Goal: Transaction & Acquisition: Purchase product/service

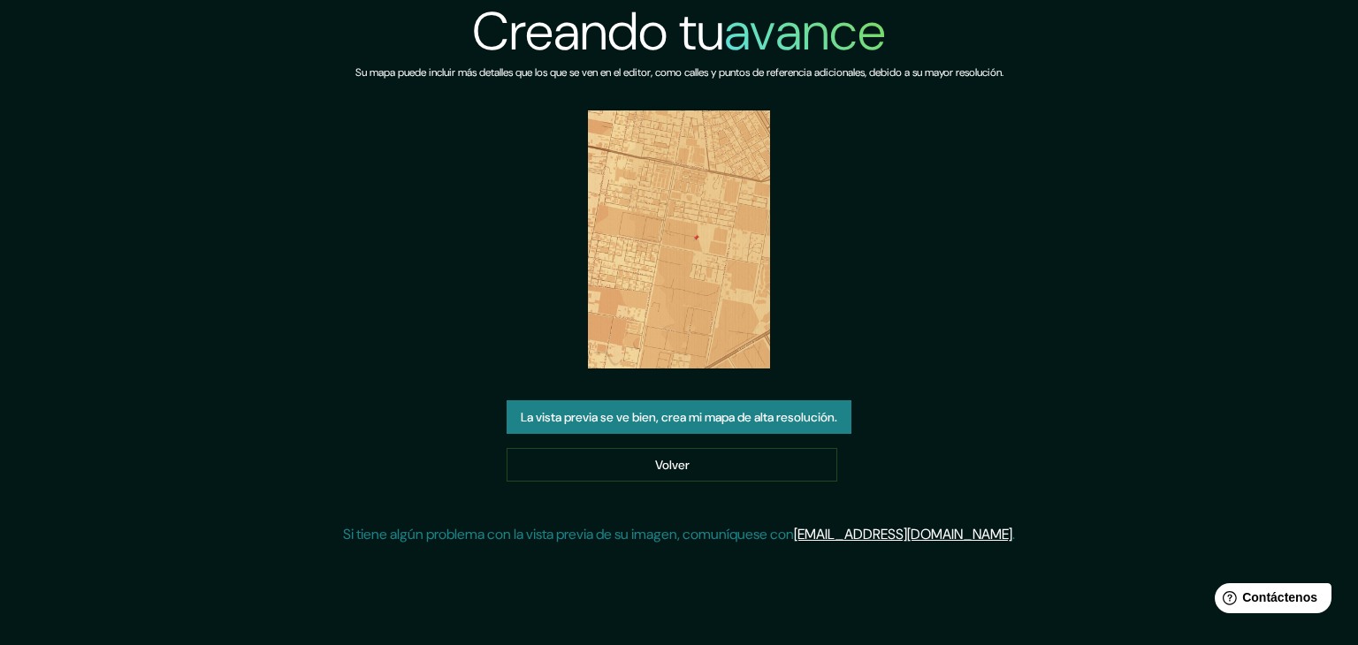
click at [721, 415] on font "La vista previa se ve bien, crea mi mapa de alta resolución." at bounding box center [679, 417] width 316 height 16
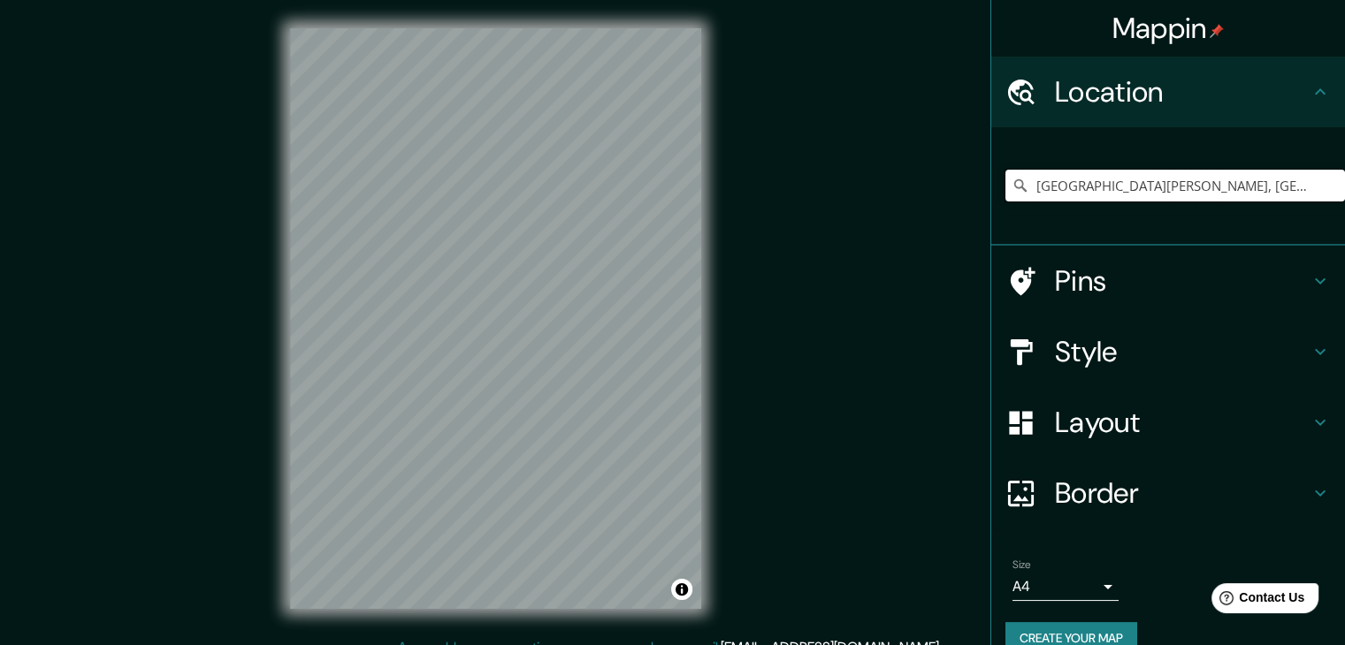
click at [1314, 184] on input "[GEOGRAPHIC_DATA][PERSON_NAME], [GEOGRAPHIC_DATA], [GEOGRAPHIC_DATA], [GEOGRAPH…" at bounding box center [1174, 186] width 339 height 32
click at [1296, 182] on input "[GEOGRAPHIC_DATA][PERSON_NAME], [GEOGRAPHIC_DATA], [GEOGRAPHIC_DATA], [GEOGRAPH…" at bounding box center [1174, 186] width 339 height 32
drag, startPoint x: 1312, startPoint y: 182, endPoint x: 845, endPoint y: 275, distance: 475.9
click at [845, 275] on div "Mappin Location [GEOGRAPHIC_DATA][PERSON_NAME], [GEOGRAPHIC_DATA], [GEOGRAPHIC_…" at bounding box center [672, 333] width 1345 height 666
click at [1006, 174] on input "[GEOGRAPHIC_DATA][PERSON_NAME], [GEOGRAPHIC_DATA], [GEOGRAPHIC_DATA], [GEOGRAPH…" at bounding box center [1174, 186] width 339 height 32
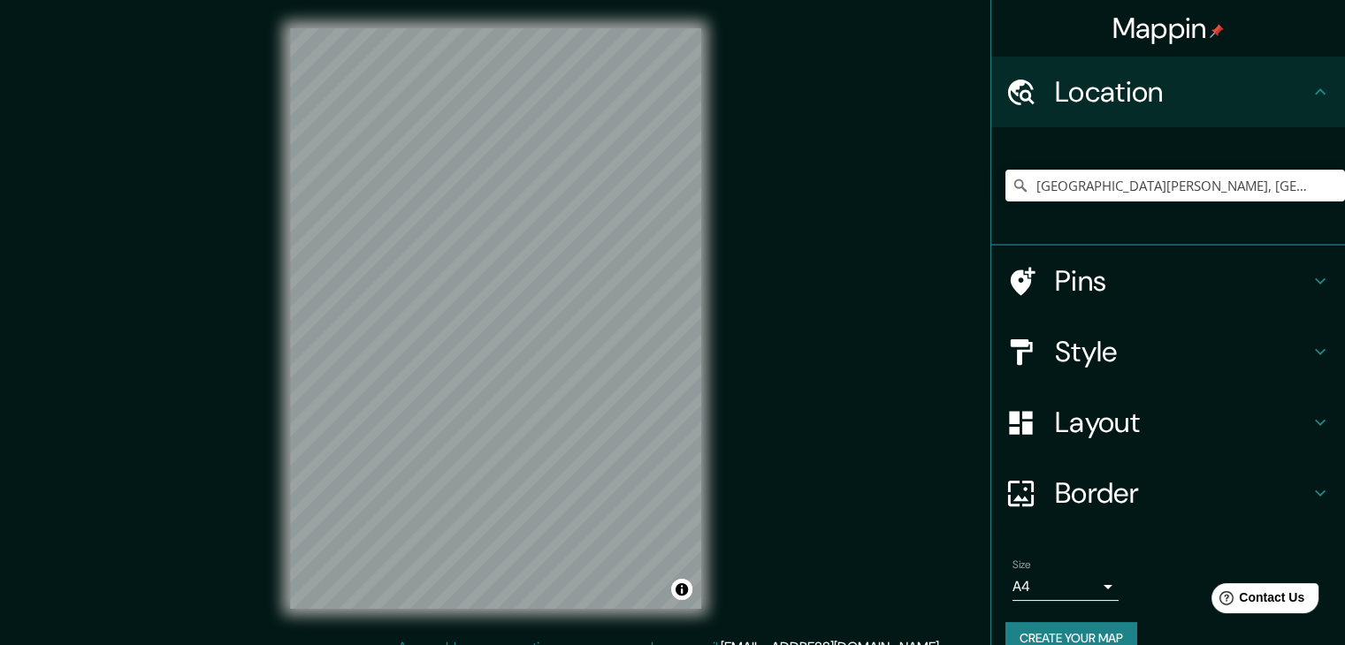
click at [1011, 181] on icon at bounding box center [1020, 186] width 18 height 18
click at [1011, 183] on icon at bounding box center [1020, 186] width 18 height 18
click at [1301, 187] on input "[GEOGRAPHIC_DATA][PERSON_NAME], [GEOGRAPHIC_DATA], [GEOGRAPHIC_DATA], [GEOGRAPH…" at bounding box center [1174, 186] width 339 height 32
drag, startPoint x: 1022, startPoint y: 186, endPoint x: 1357, endPoint y: 176, distance: 335.2
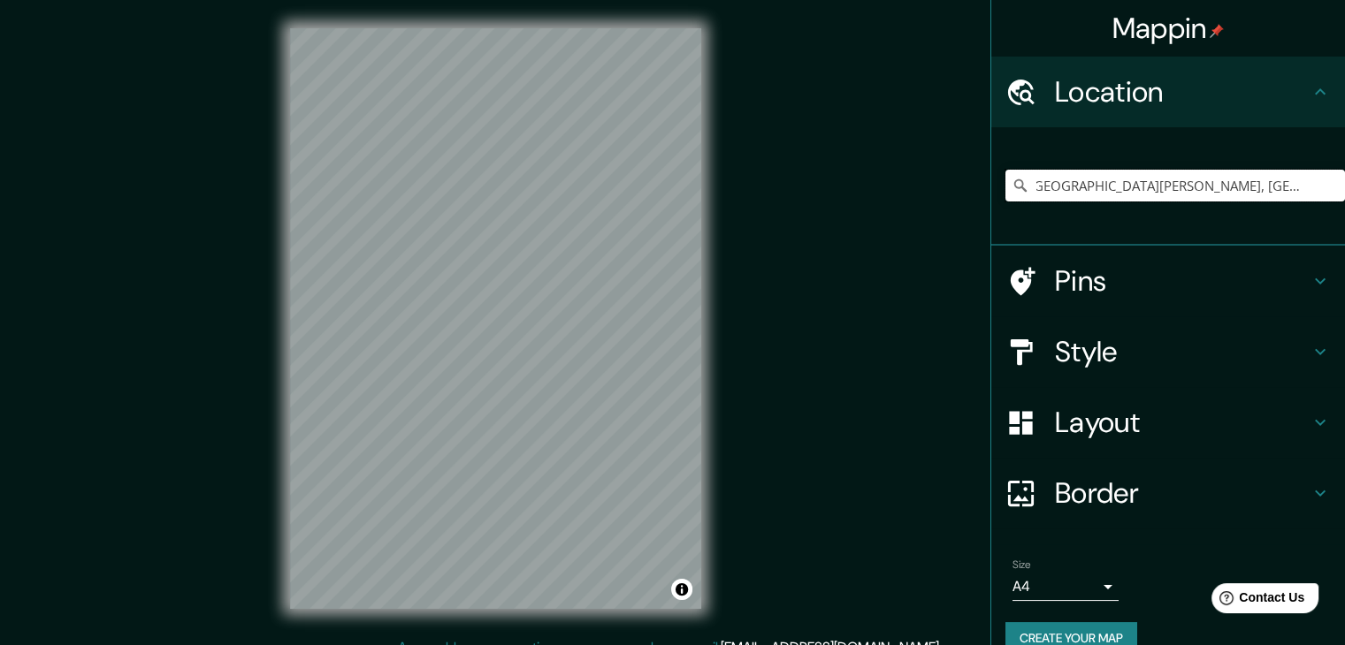
click at [1344, 176] on html "Mappin Location [GEOGRAPHIC_DATA][PERSON_NAME], [GEOGRAPHIC_DATA], [GEOGRAPHIC_…" at bounding box center [672, 322] width 1345 height 645
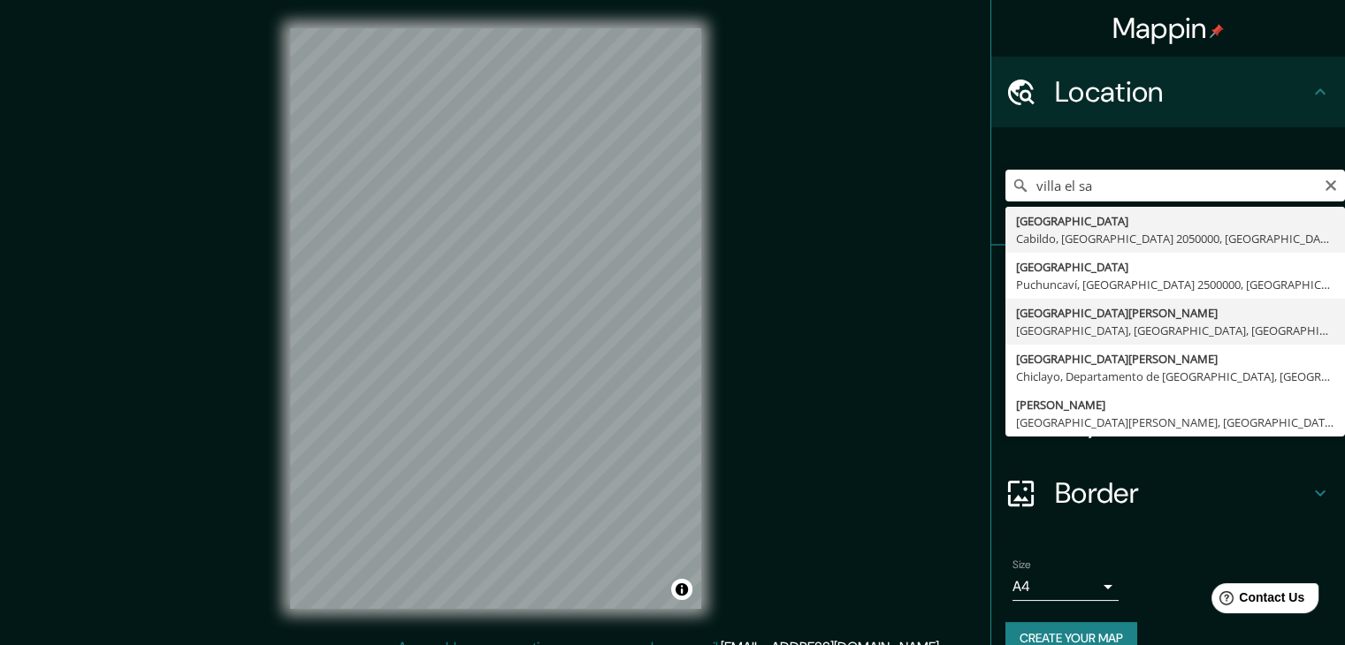
type input "[GEOGRAPHIC_DATA][PERSON_NAME], [GEOGRAPHIC_DATA], [GEOGRAPHIC_DATA], [GEOGRAPH…"
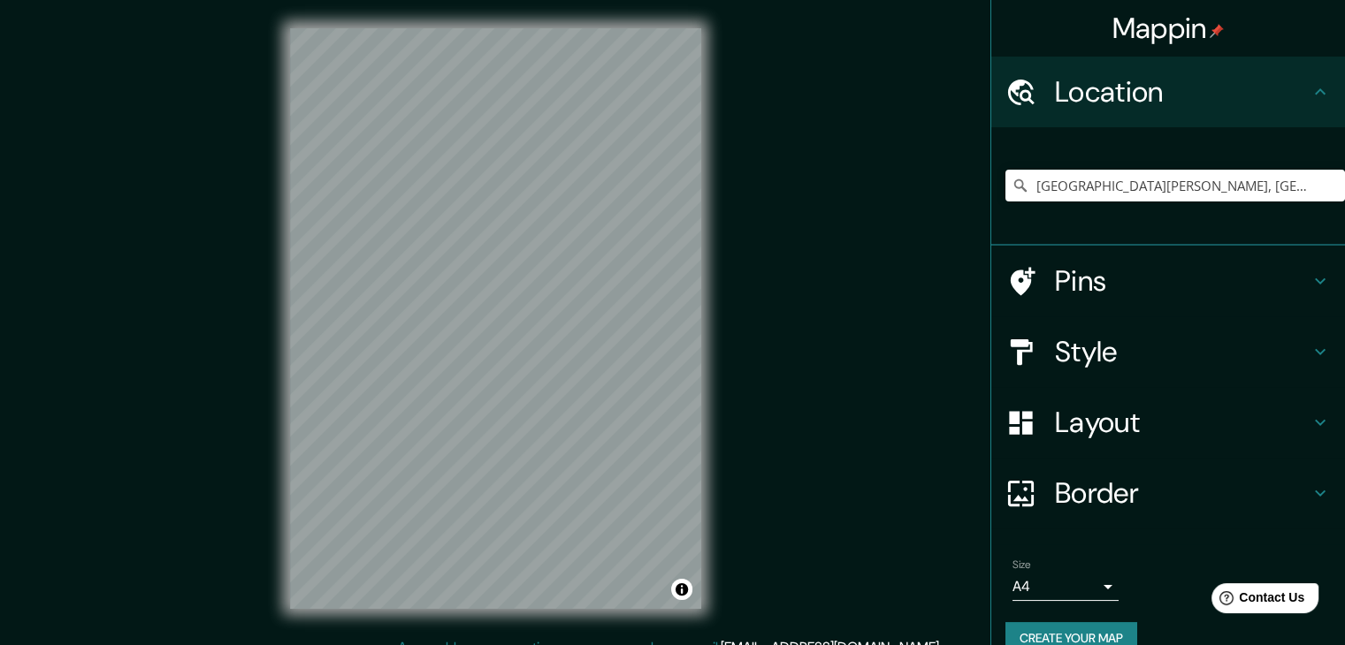
click at [1284, 261] on div "Pins" at bounding box center [1168, 281] width 354 height 71
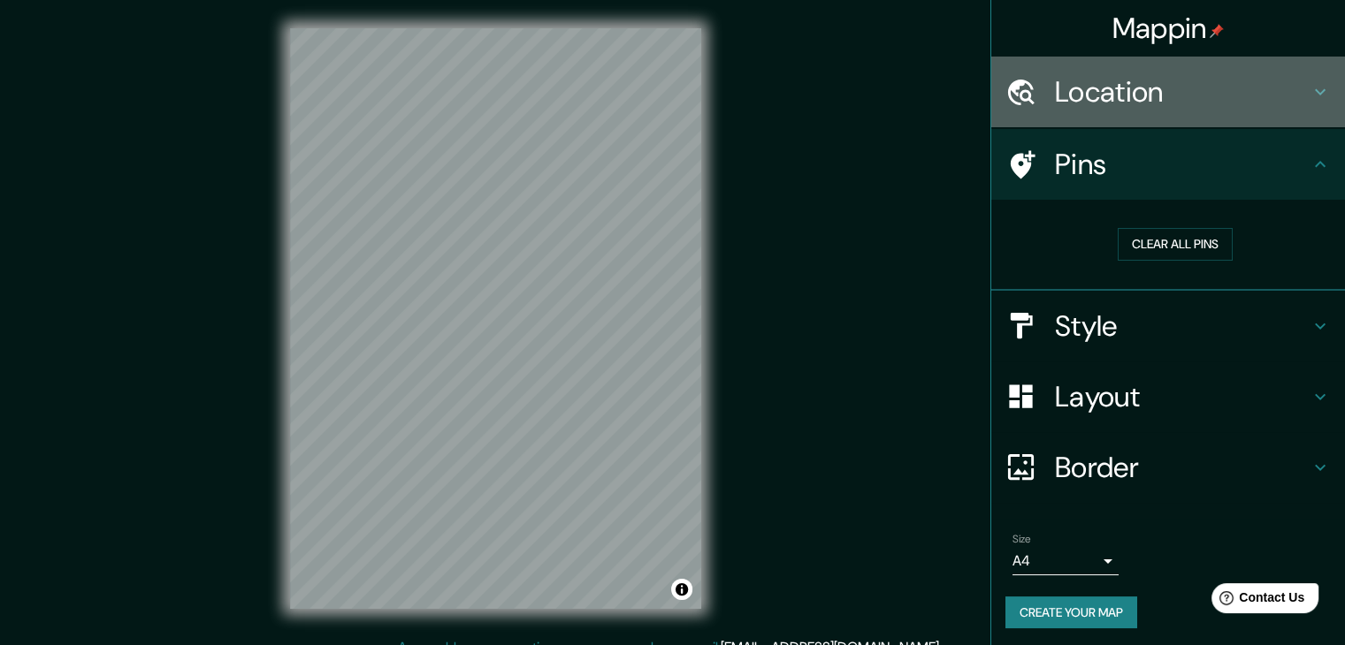
click at [1309, 94] on icon at bounding box center [1319, 91] width 21 height 21
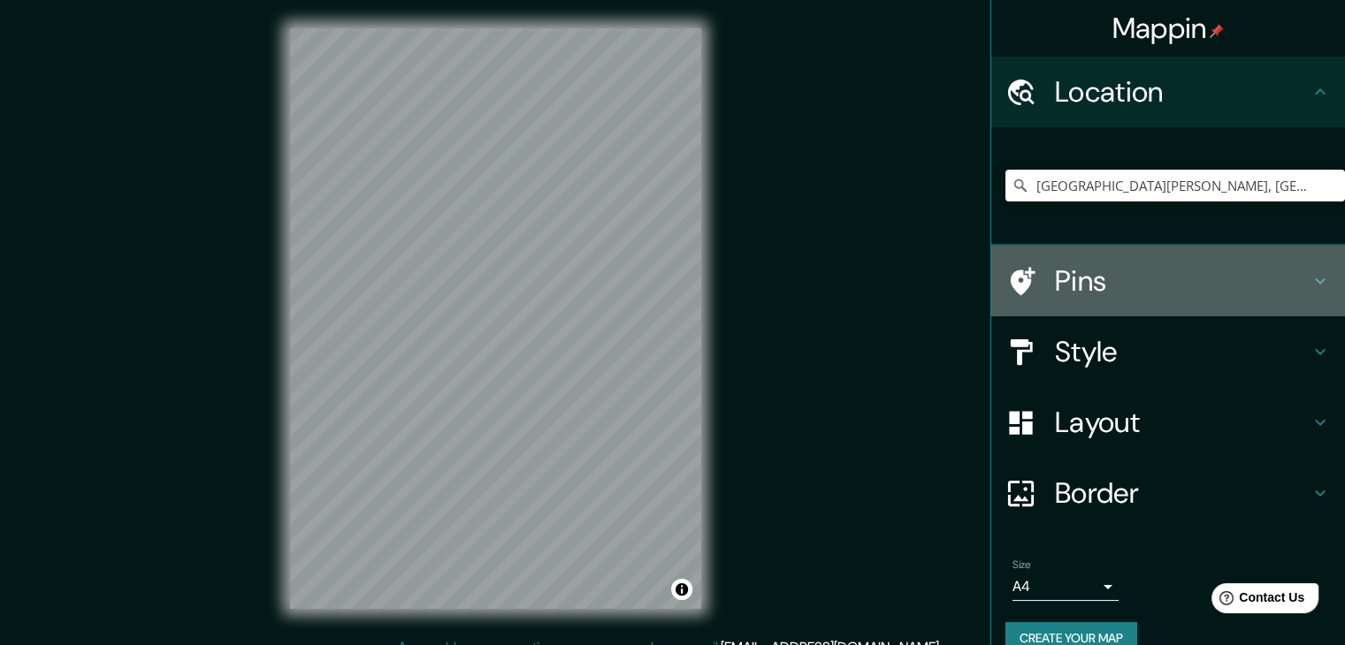
click at [1314, 278] on icon at bounding box center [1319, 281] width 11 height 6
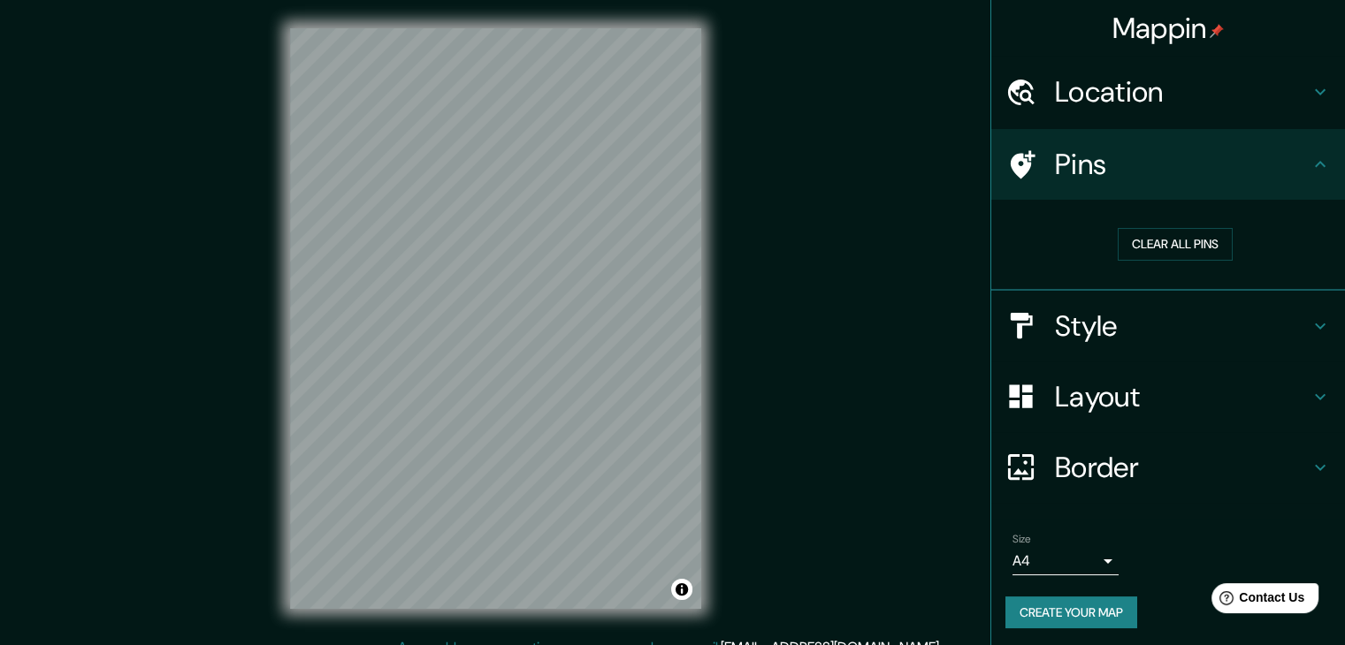
click at [908, 313] on div "Mappin Location [GEOGRAPHIC_DATA][PERSON_NAME], [GEOGRAPHIC_DATA], [GEOGRAPHIC_…" at bounding box center [672, 333] width 1345 height 666
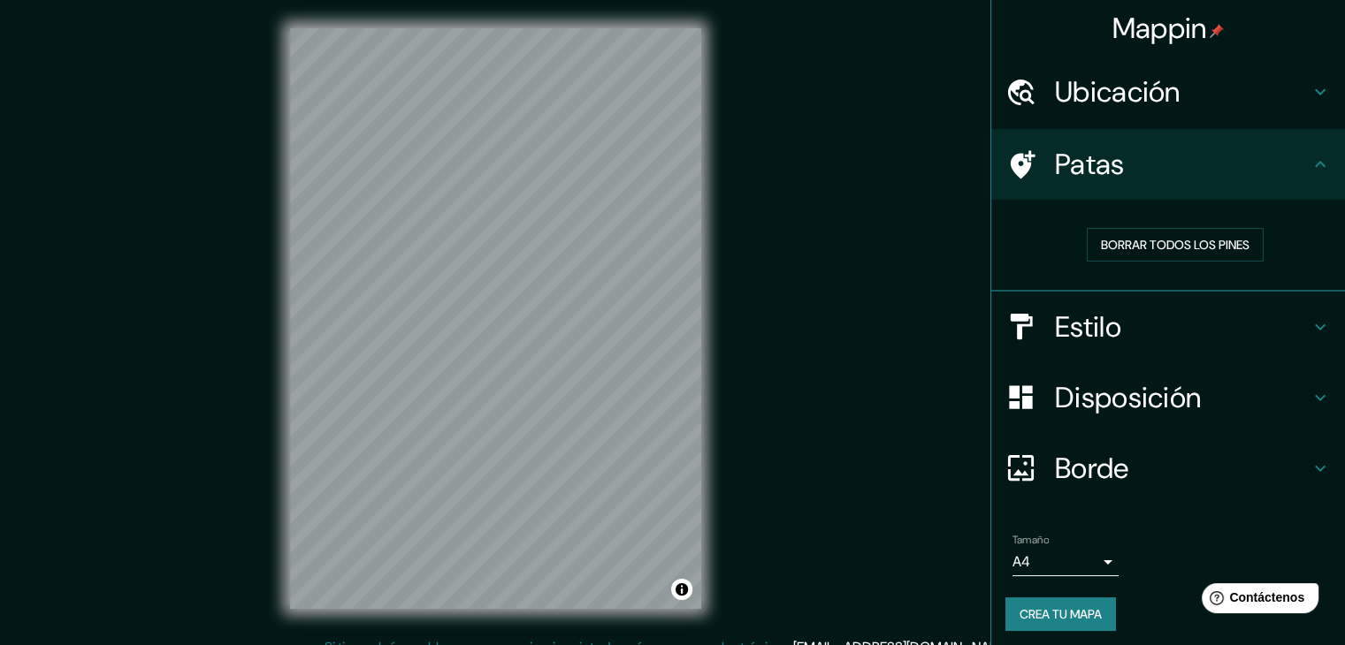
click at [921, 317] on div "Mappin Ubicación [GEOGRAPHIC_DATA][PERSON_NAME], [GEOGRAPHIC_DATA], [GEOGRAPHIC…" at bounding box center [672, 333] width 1345 height 666
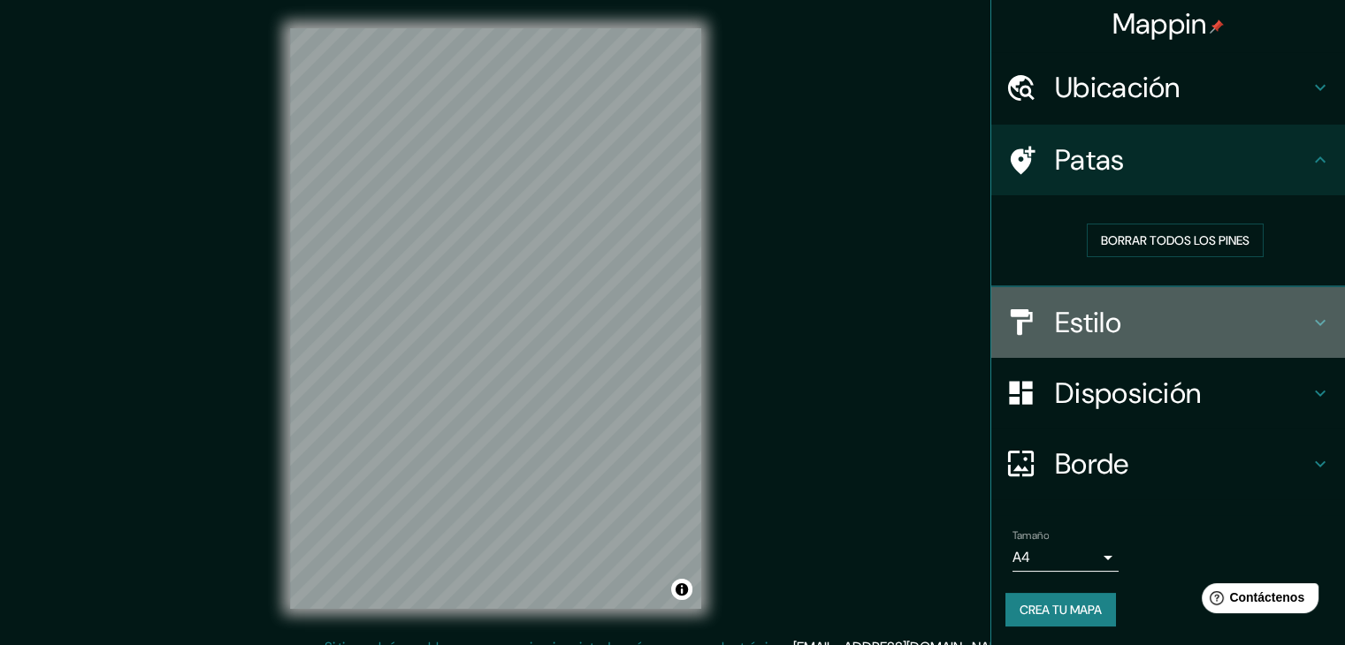
click at [1191, 332] on h4 "Estilo" at bounding box center [1182, 322] width 255 height 35
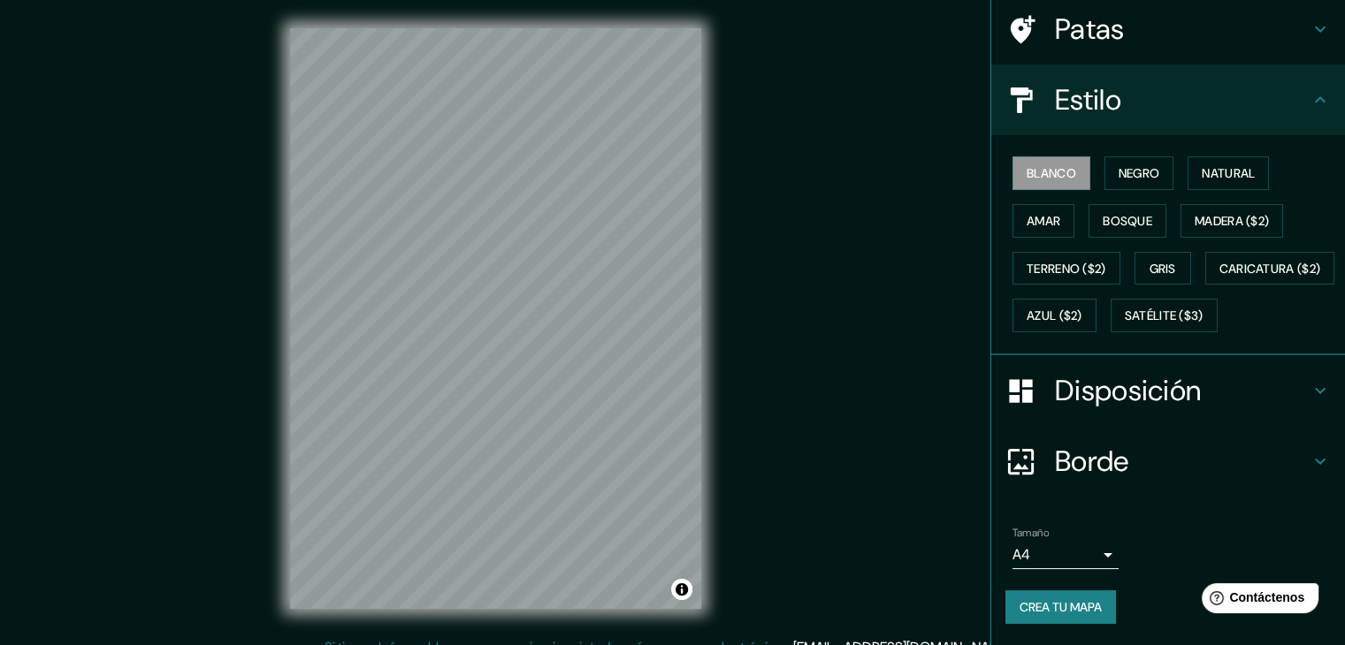
scroll to position [179, 0]
click at [1212, 213] on font "Madera ($2)" at bounding box center [1231, 221] width 74 height 16
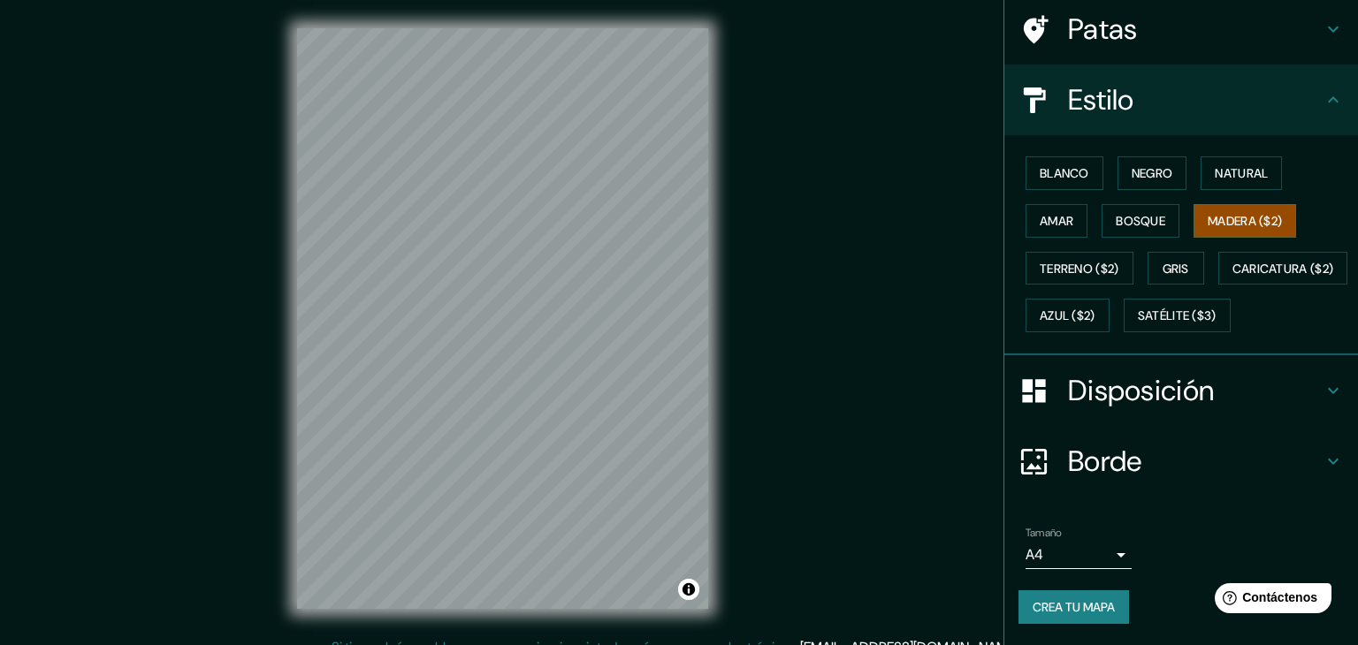
click at [1089, 554] on body "Mappin Ubicación [GEOGRAPHIC_DATA][PERSON_NAME], [GEOGRAPHIC_DATA], [GEOGRAPHIC…" at bounding box center [679, 322] width 1358 height 645
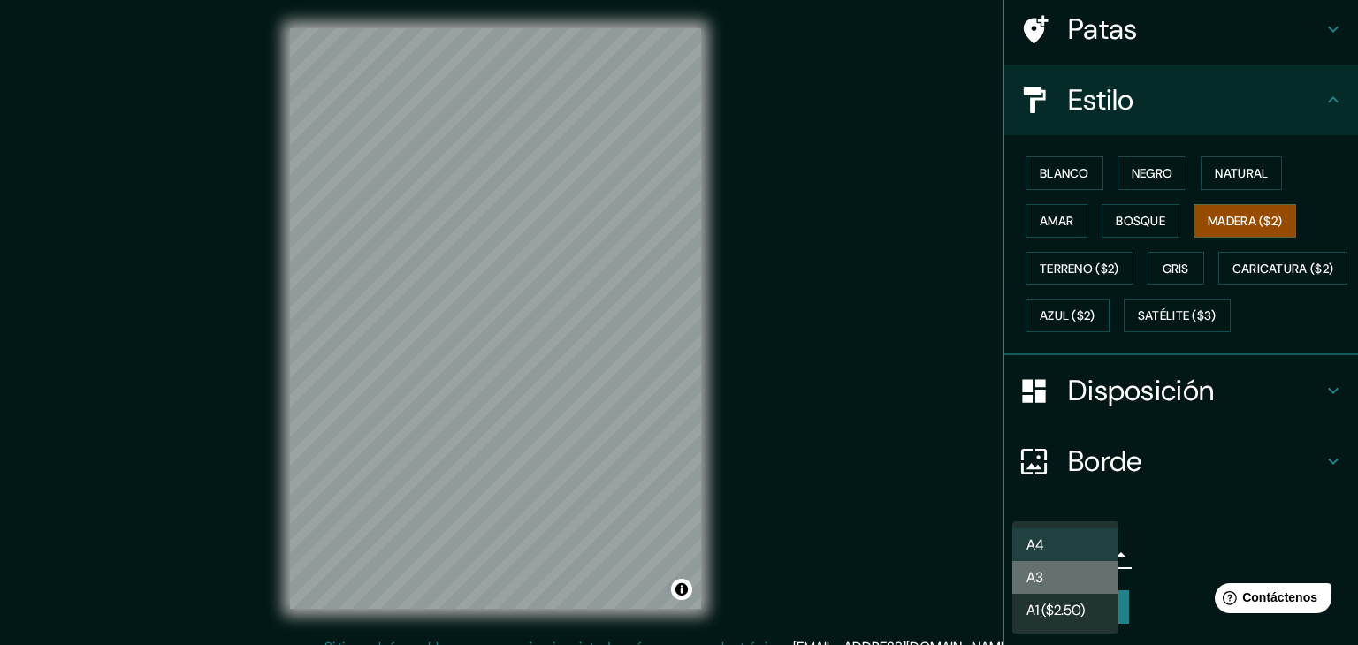
click at [1078, 590] on li "A3" at bounding box center [1065, 577] width 106 height 33
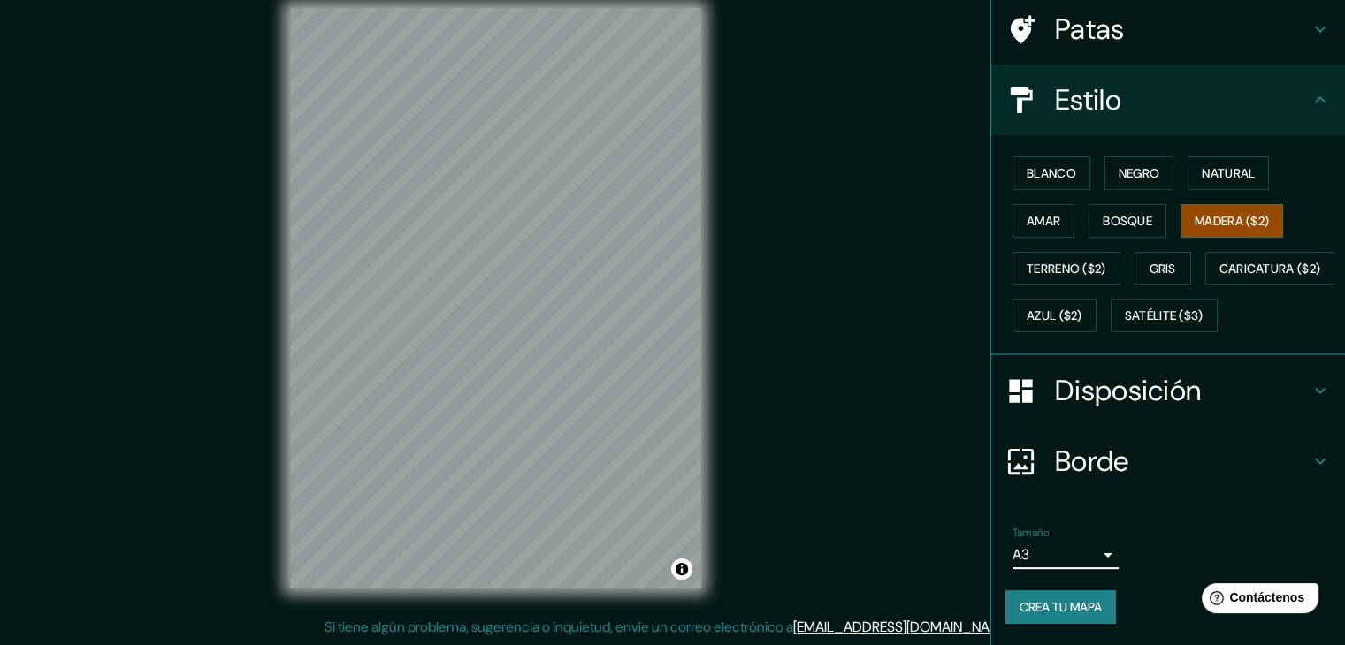
click at [1277, 386] on h4 "Disposición" at bounding box center [1182, 390] width 255 height 35
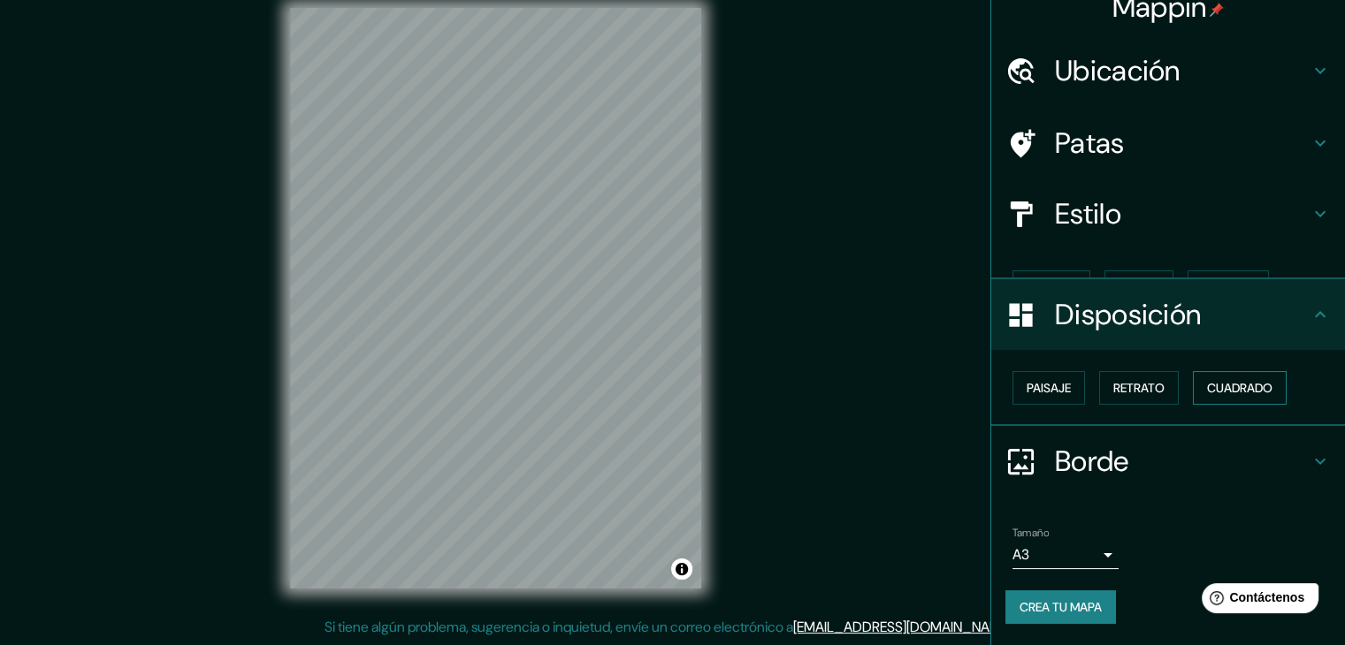
scroll to position [0, 0]
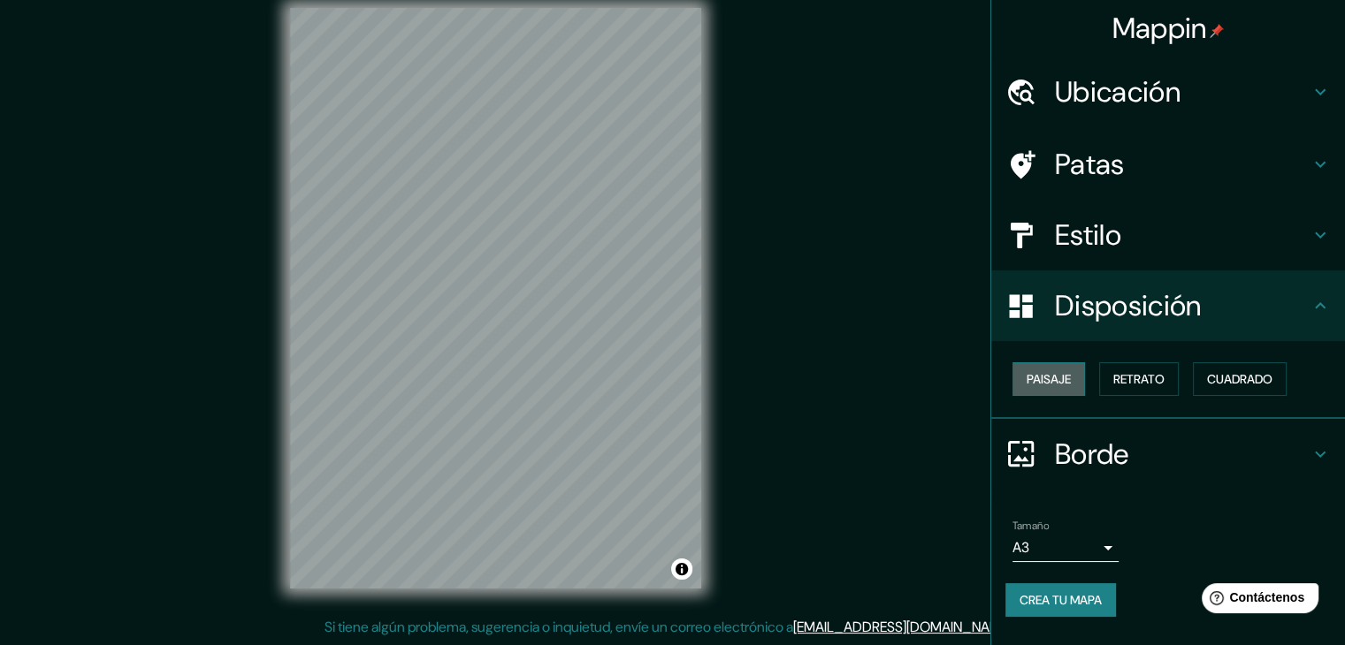
click at [1064, 383] on font "Paisaje" at bounding box center [1048, 379] width 44 height 16
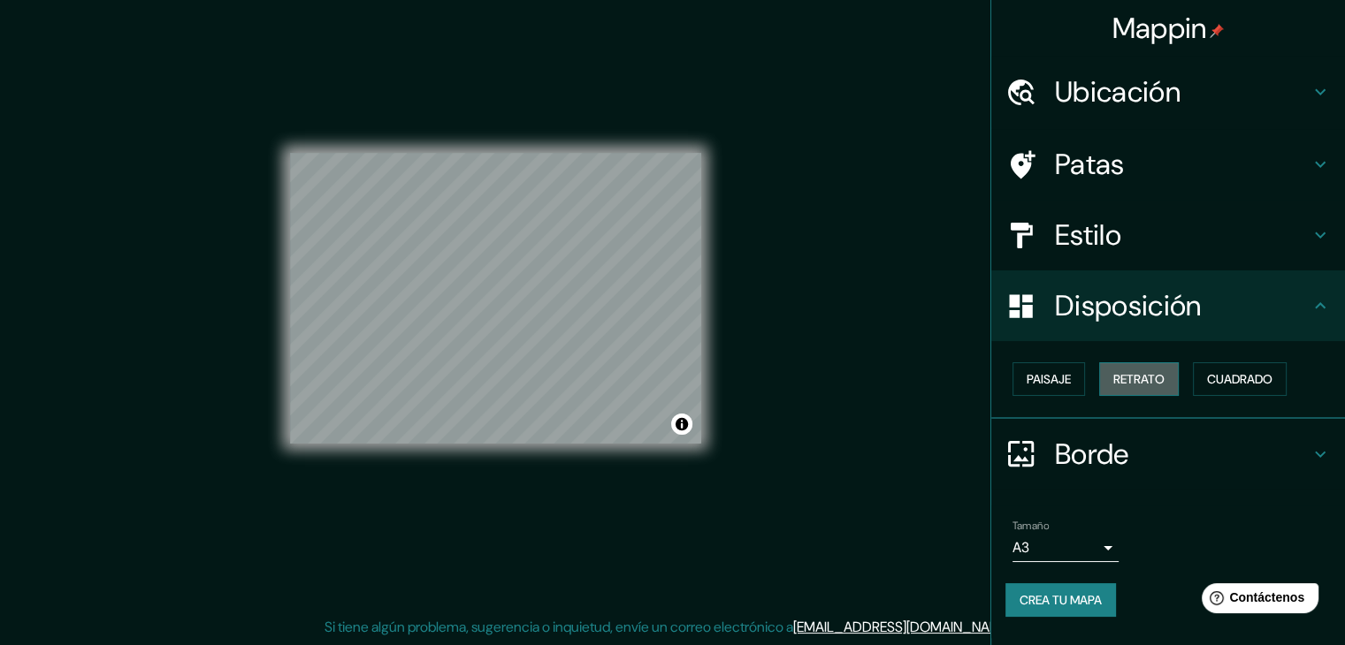
click at [1125, 379] on font "Retrato" at bounding box center [1138, 379] width 51 height 16
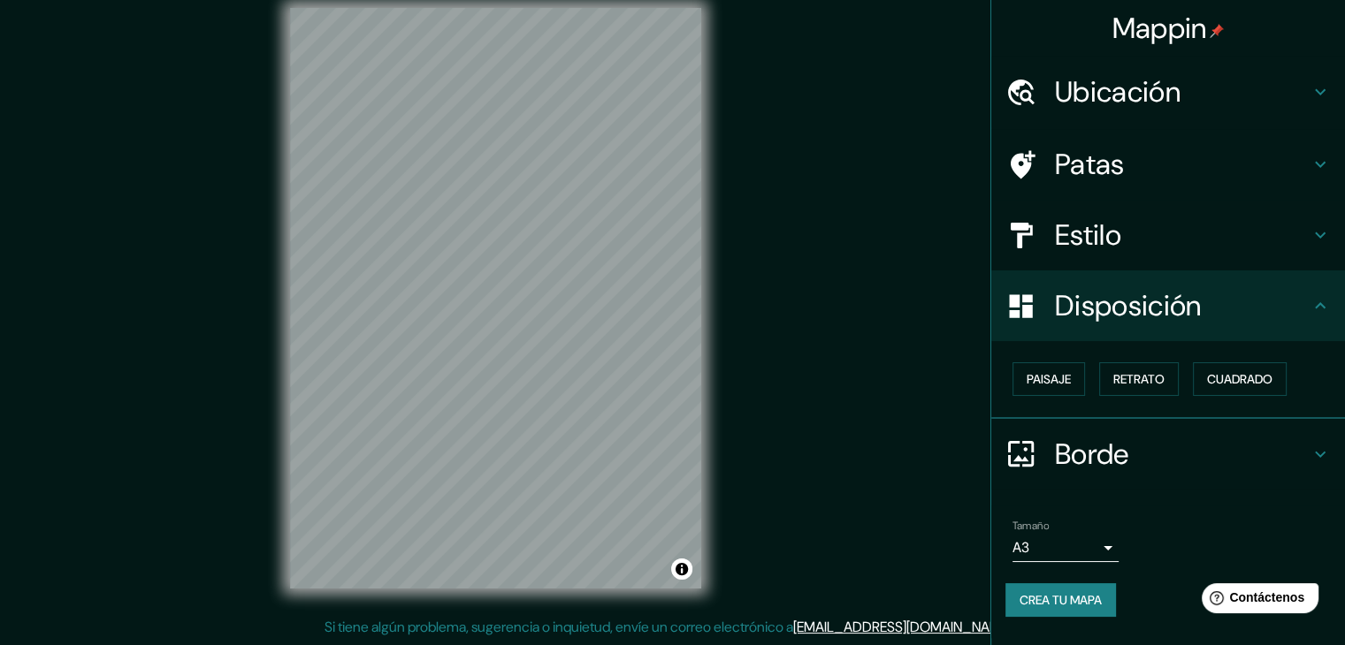
click at [895, 511] on div "Mappin Ubicación [GEOGRAPHIC_DATA][PERSON_NAME], [GEOGRAPHIC_DATA], [GEOGRAPHIC…" at bounding box center [672, 313] width 1345 height 666
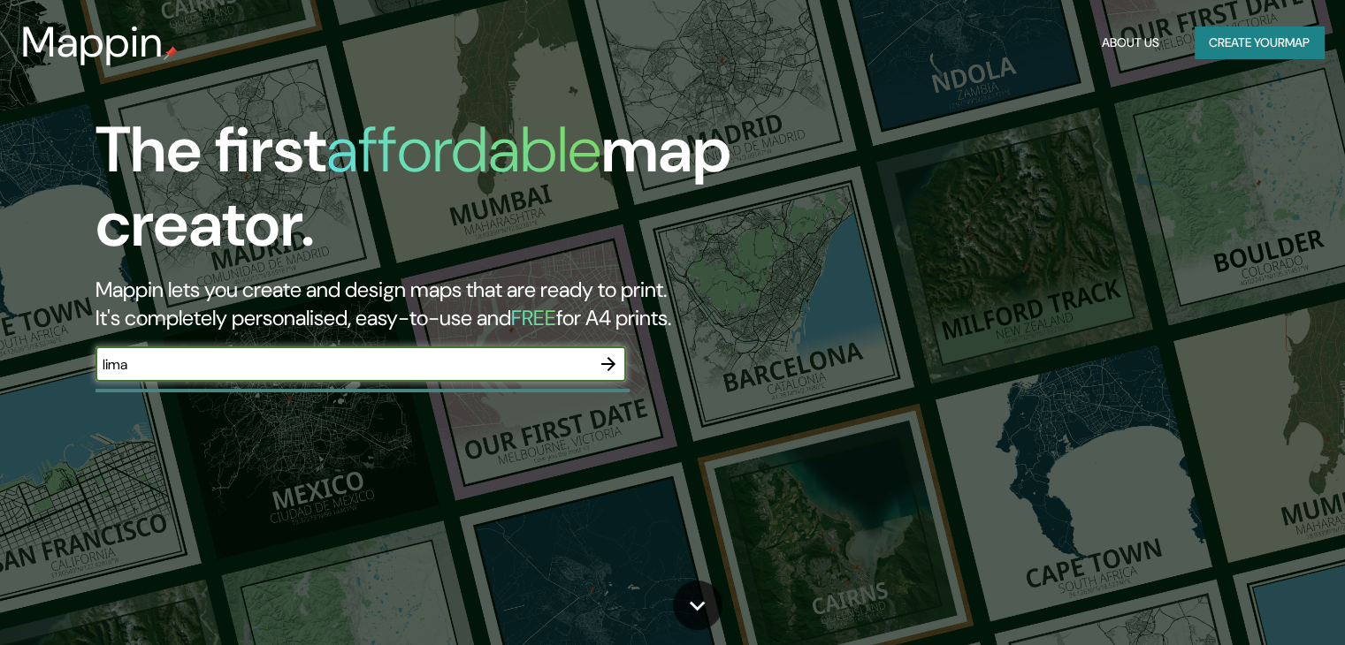
type input "lima"
click at [614, 362] on icon "button" at bounding box center [608, 364] width 21 height 21
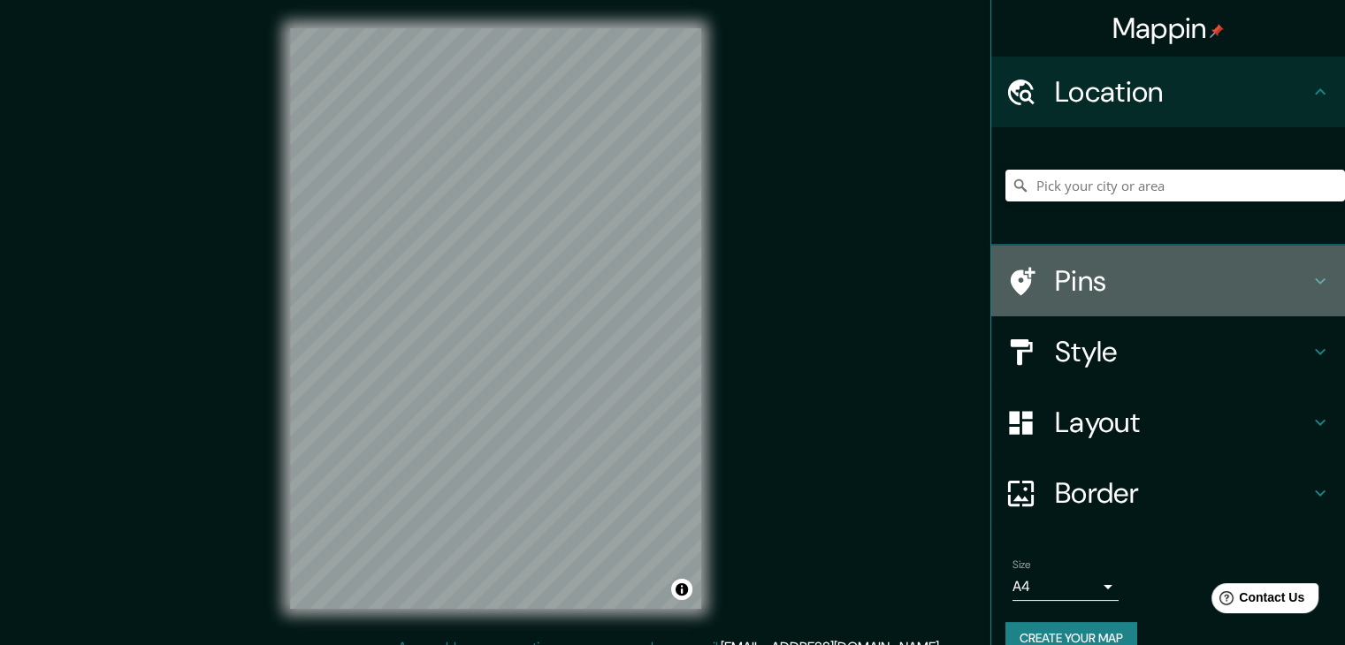
click at [1150, 286] on h4 "Pins" at bounding box center [1182, 280] width 255 height 35
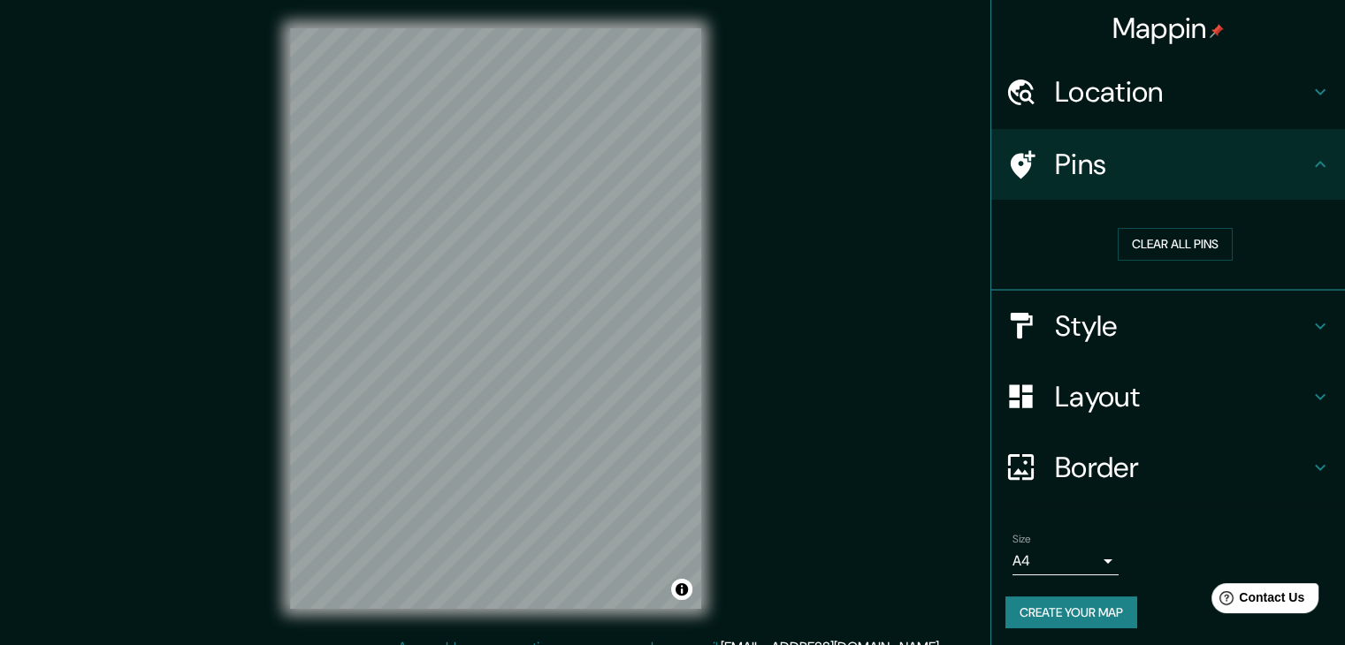
click at [1167, 302] on div "Style" at bounding box center [1168, 326] width 354 height 71
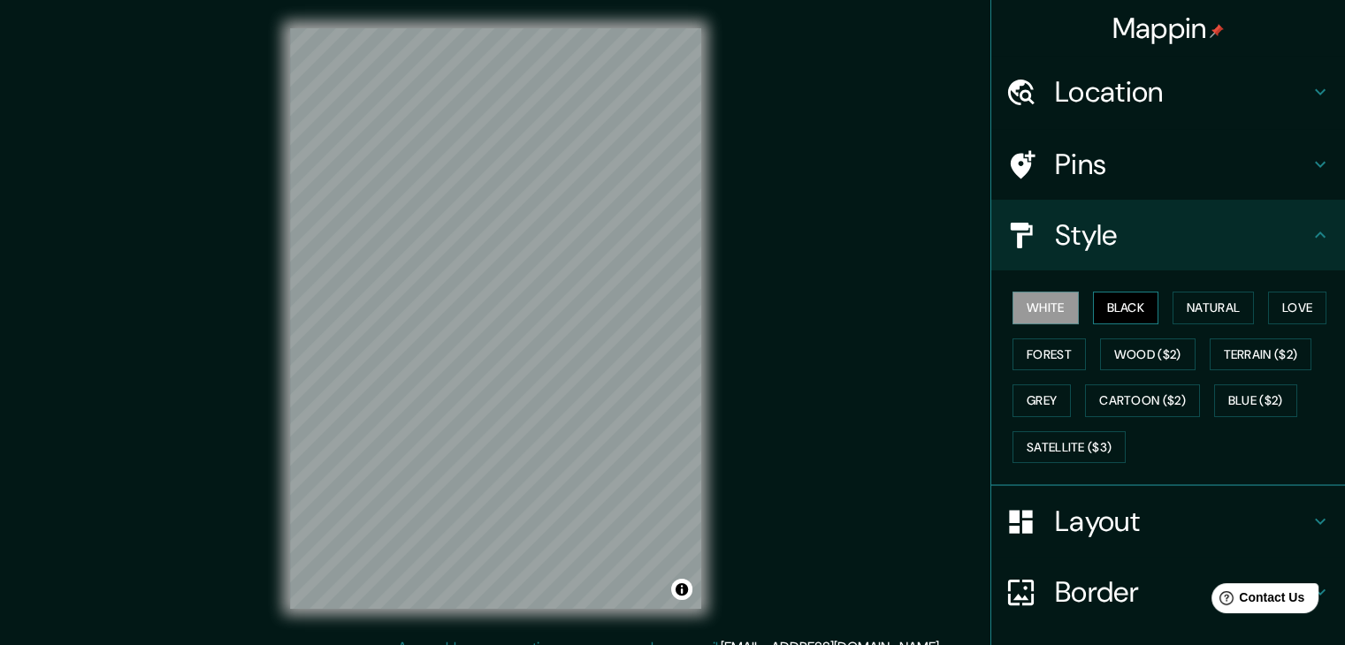
click at [1107, 310] on button "Black" at bounding box center [1126, 308] width 66 height 33
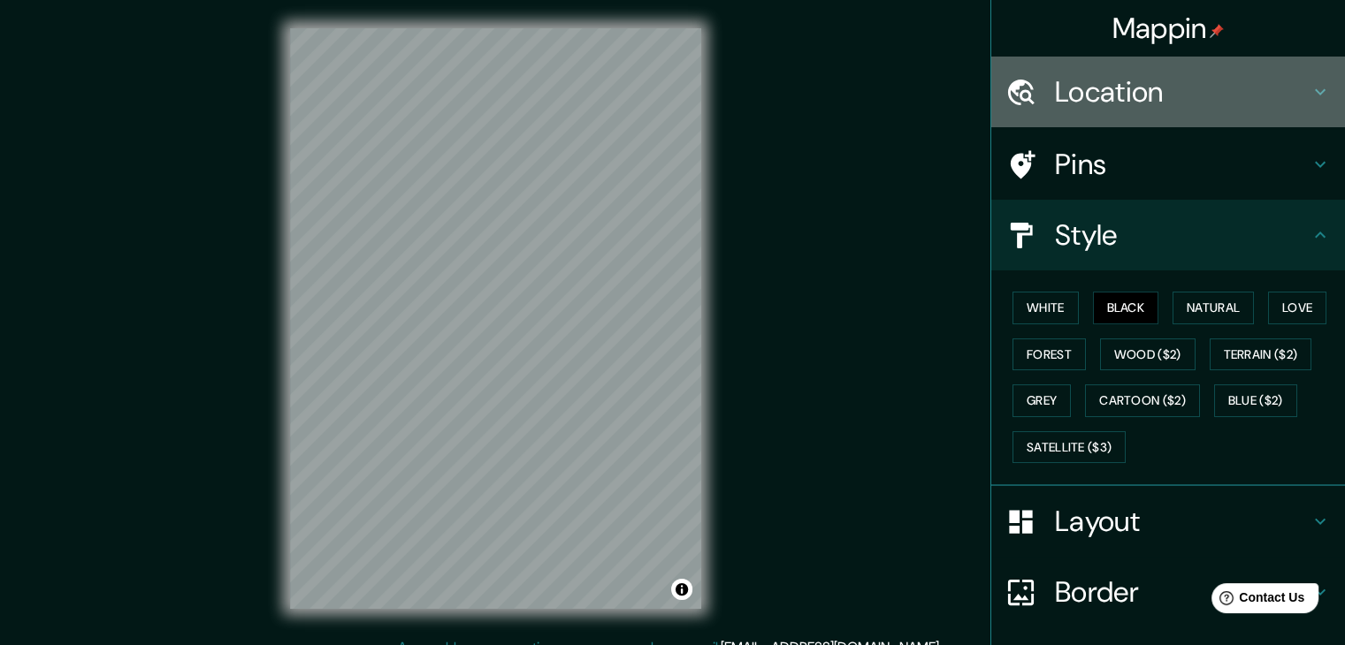
click at [1161, 95] on h4 "Location" at bounding box center [1182, 91] width 255 height 35
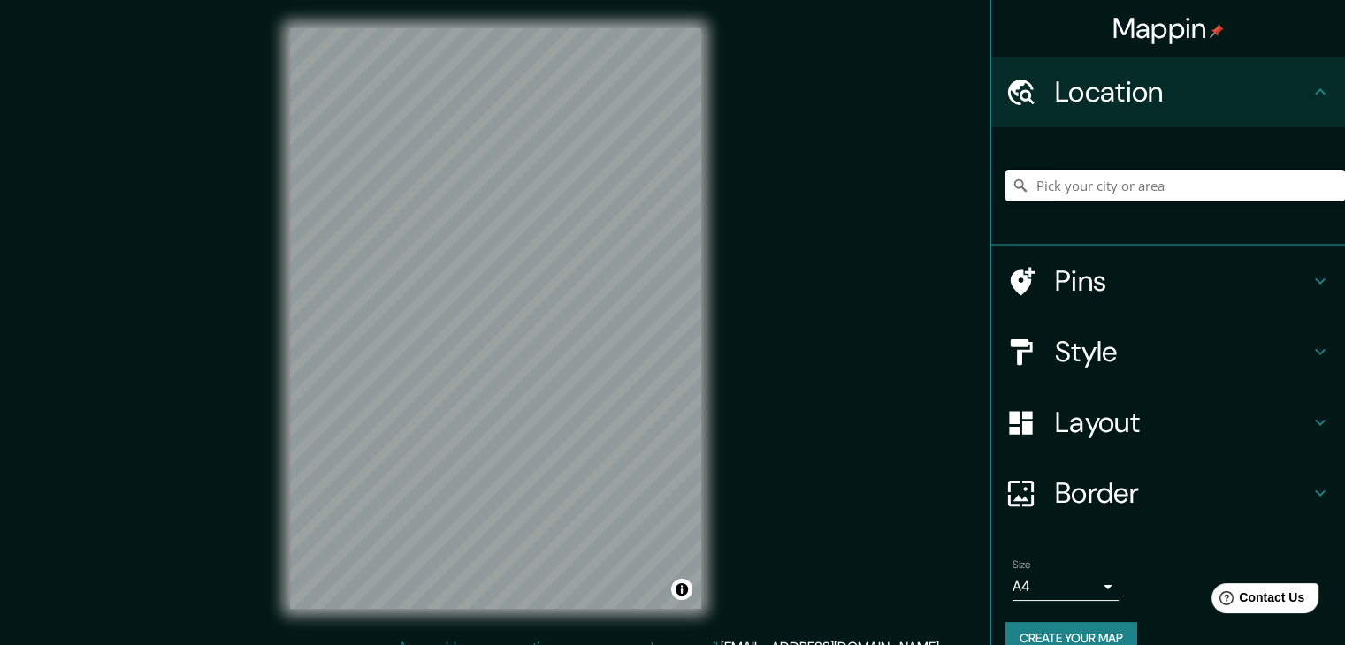
click at [1177, 194] on input "Pick your city or area" at bounding box center [1174, 186] width 339 height 32
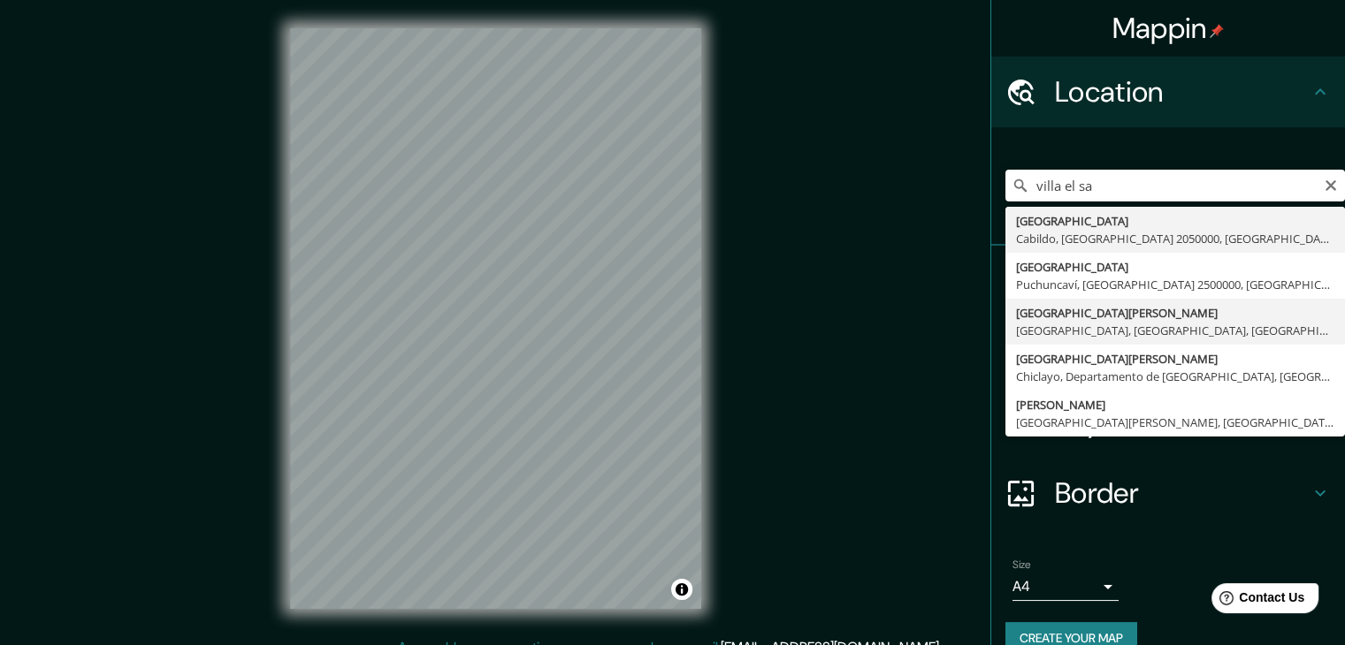
type input "[GEOGRAPHIC_DATA][PERSON_NAME], [GEOGRAPHIC_DATA], [GEOGRAPHIC_DATA], [GEOGRAPH…"
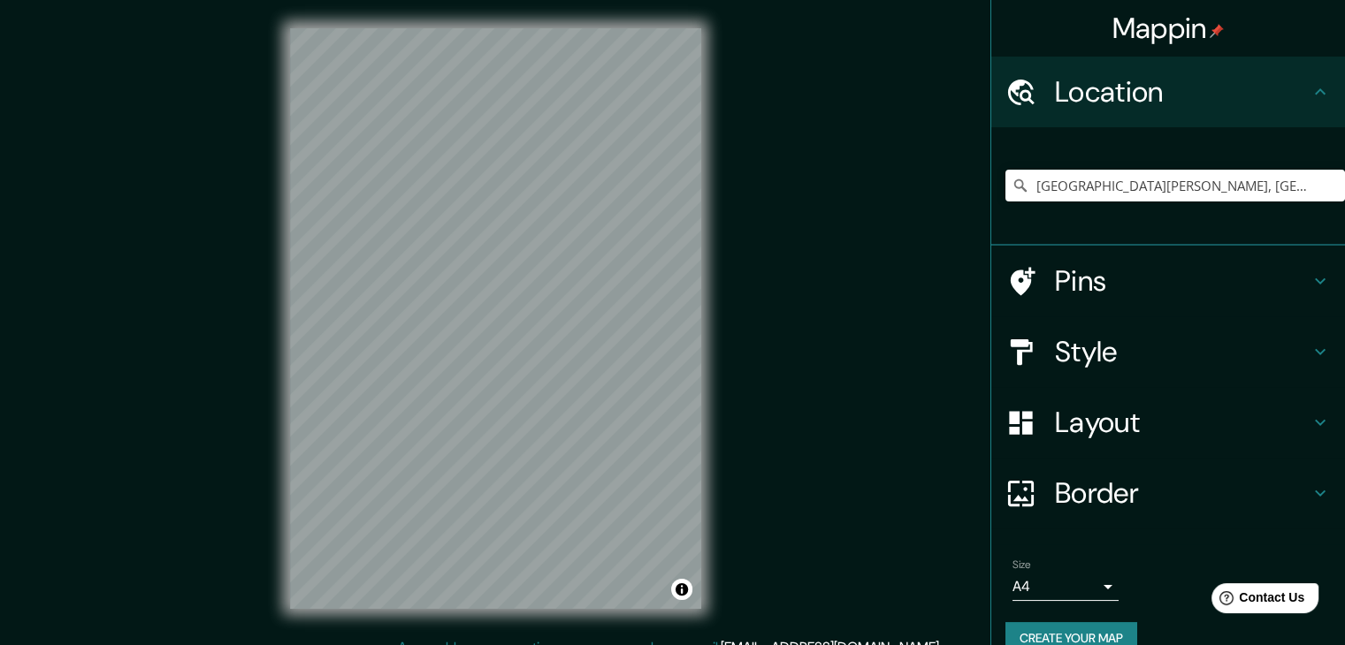
click at [1104, 587] on div "Size A4 single" at bounding box center [1167, 580] width 325 height 57
click at [1092, 584] on body "Mappin Location [GEOGRAPHIC_DATA][PERSON_NAME], [GEOGRAPHIC_DATA], [GEOGRAPHIC_…" at bounding box center [672, 322] width 1345 height 645
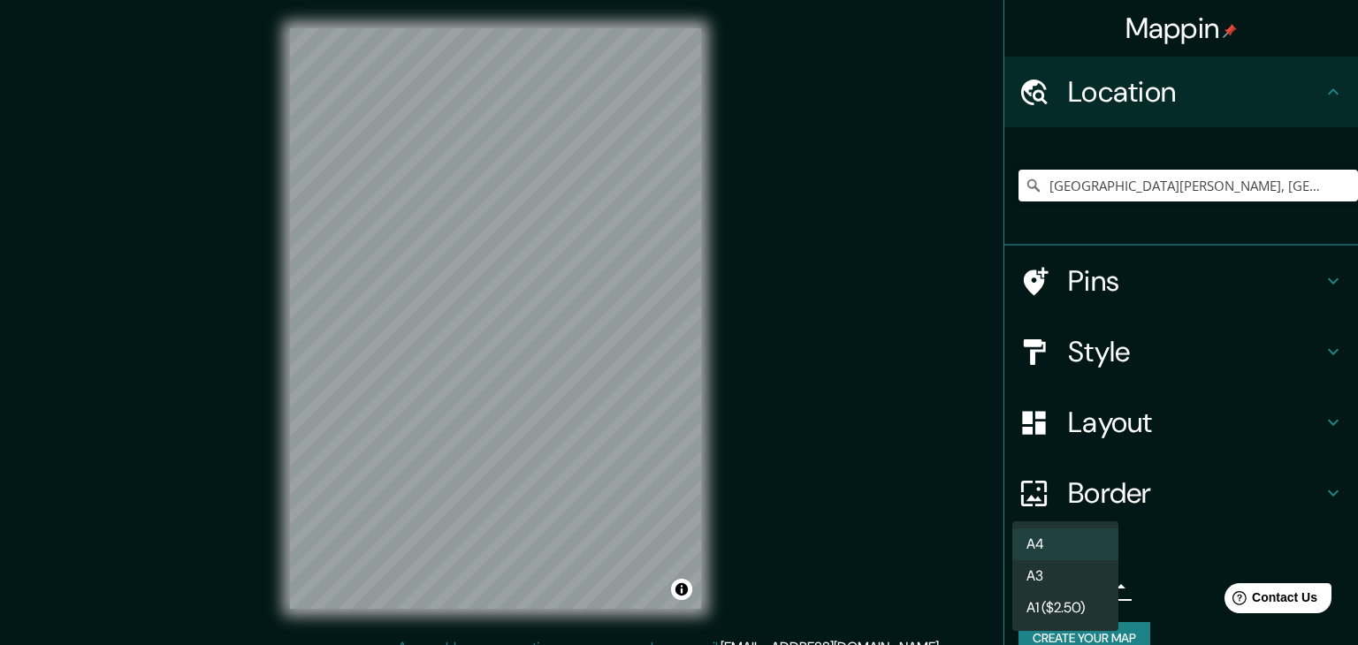
click at [1075, 587] on li "A3" at bounding box center [1065, 576] width 106 height 32
type input "a4"
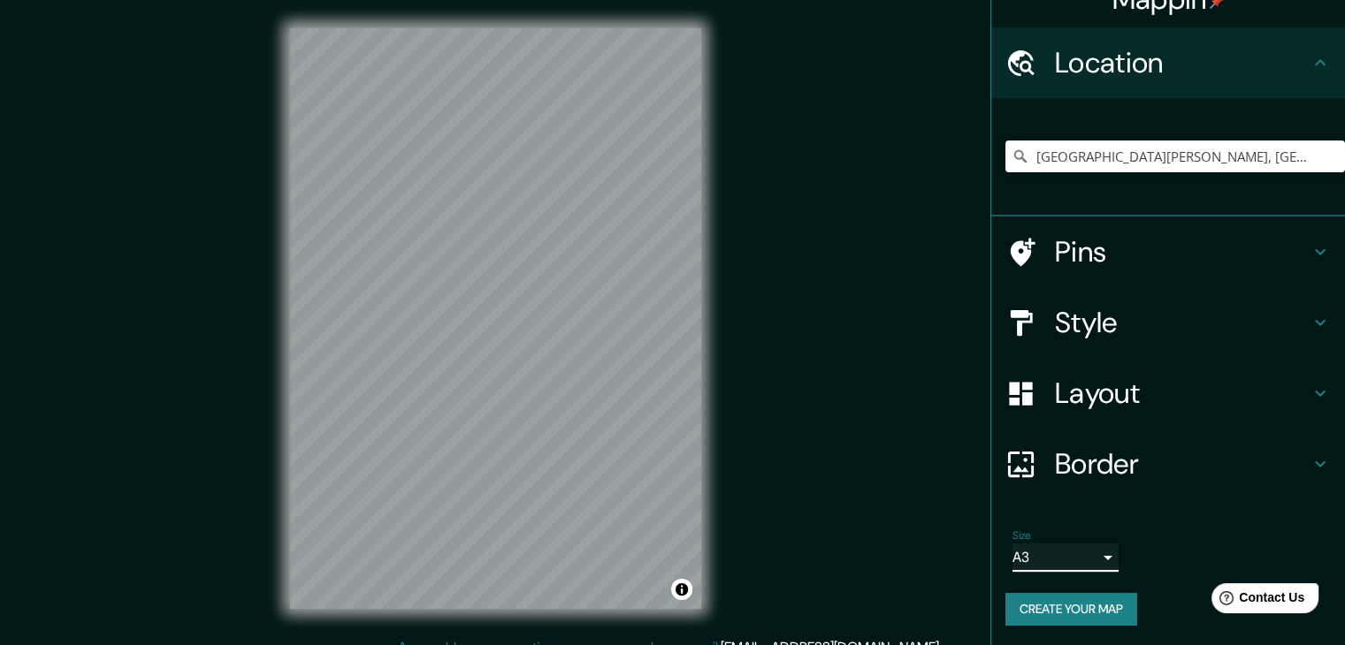
scroll to position [30, 0]
